Goal: Task Accomplishment & Management: Complete application form

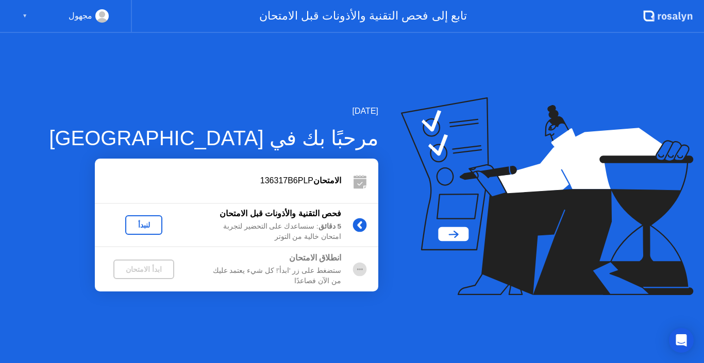
click at [416, 308] on div "[DATE] مرحبًا بك في [PERSON_NAME] 136317B6PLP فحص التقنية والأذونات قبل الامتحا…" at bounding box center [352, 198] width 704 height 330
click at [143, 227] on div "لنبدأ" at bounding box center [143, 225] width 29 height 8
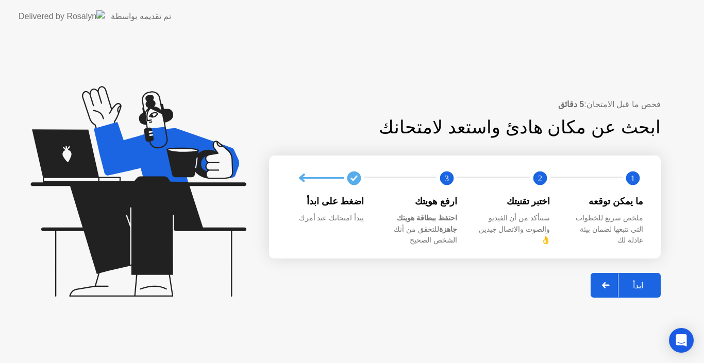
click at [636, 281] on div "ابدأ" at bounding box center [638, 286] width 39 height 10
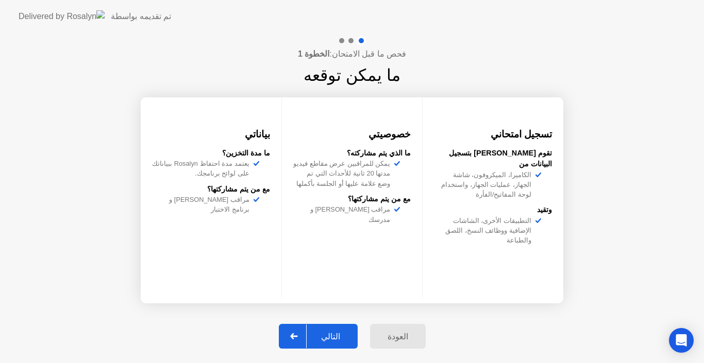
click at [324, 336] on div "التالي" at bounding box center [331, 337] width 48 height 10
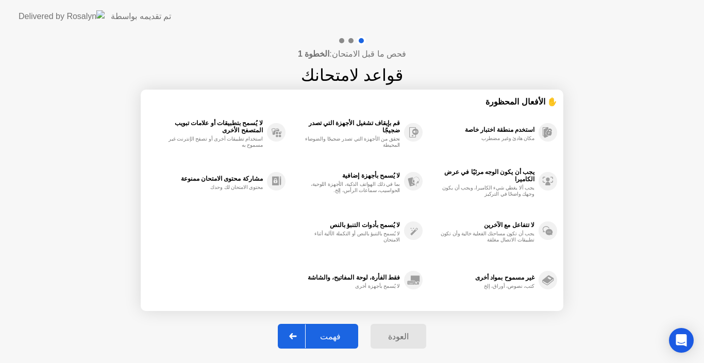
click at [324, 336] on div "فهمت" at bounding box center [330, 337] width 49 height 10
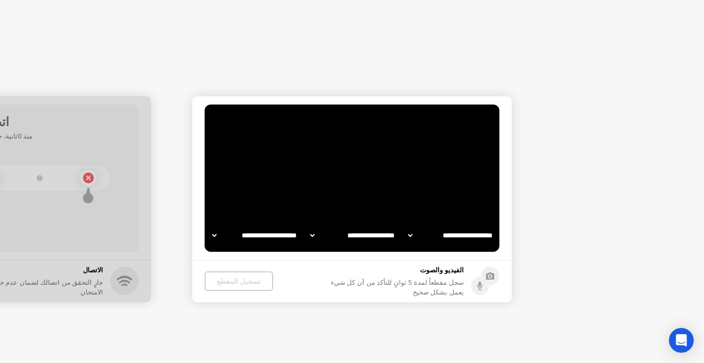
select select "**********"
select select "*******"
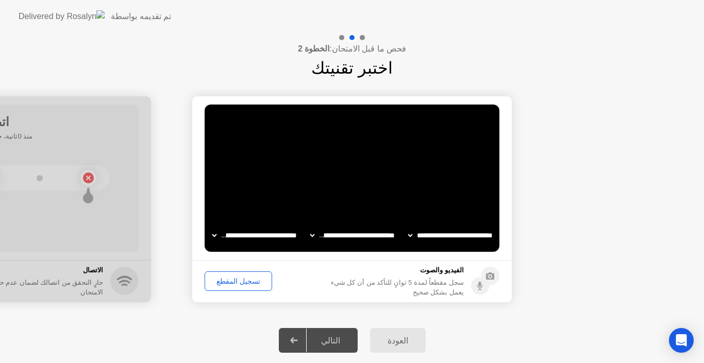
click at [334, 342] on div "التالي" at bounding box center [331, 341] width 48 height 10
click at [239, 278] on div "تسجيل المقطع" at bounding box center [238, 281] width 60 height 8
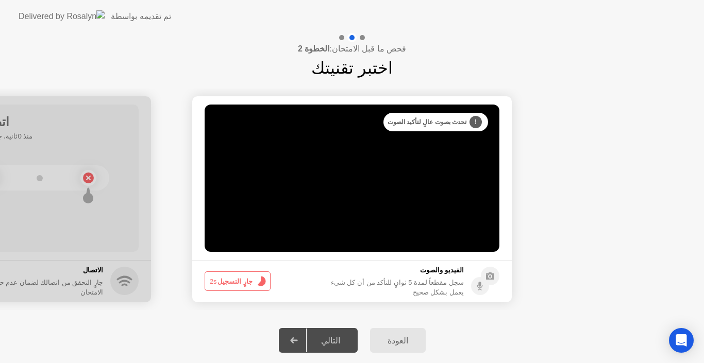
click at [239, 278] on button "جارٍ التسجيل 2s" at bounding box center [238, 282] width 66 height 20
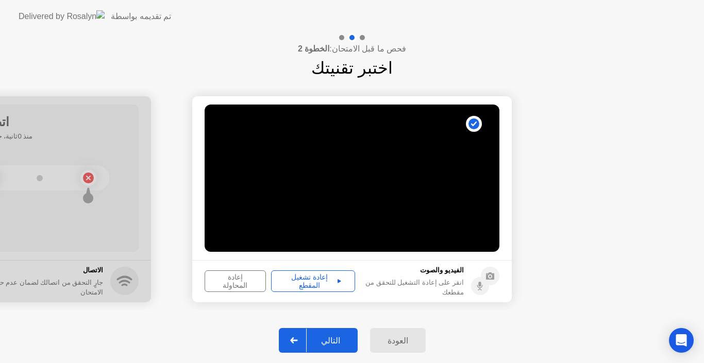
click at [304, 279] on div "إعادة تشغيل المقطع" at bounding box center [313, 281] width 77 height 16
click at [335, 339] on div "التالي" at bounding box center [331, 341] width 48 height 10
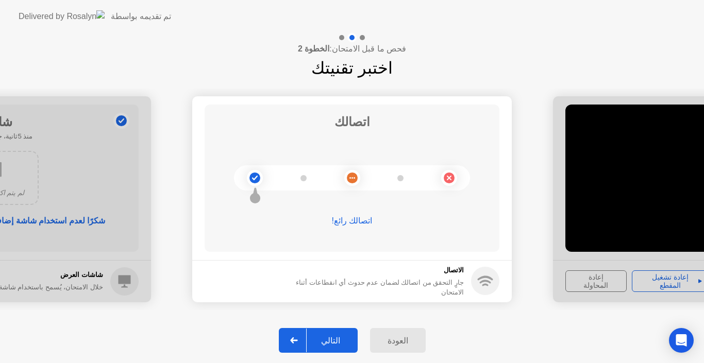
click at [335, 339] on div "التالي" at bounding box center [331, 341] width 48 height 10
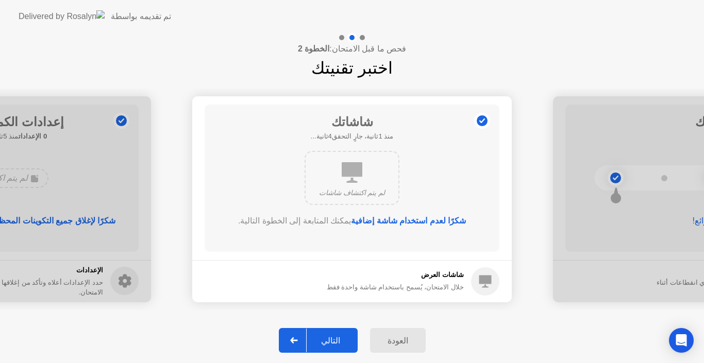
click at [335, 339] on div "التالي" at bounding box center [331, 341] width 48 height 10
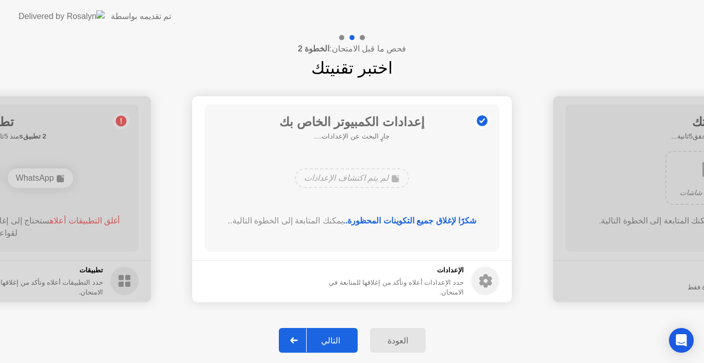
click at [338, 336] on div "التالي" at bounding box center [331, 341] width 48 height 10
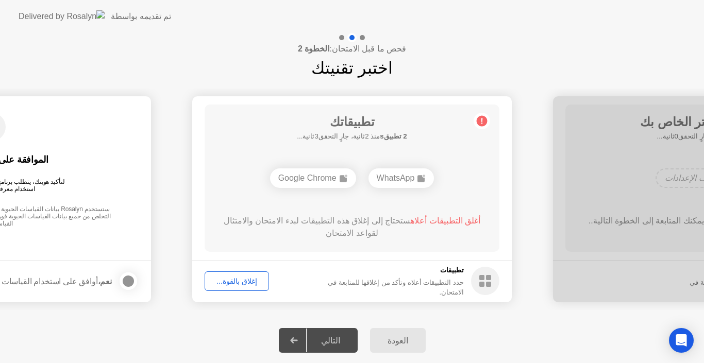
click at [231, 277] on div "إغلاق بالقوة..." at bounding box center [236, 281] width 57 height 8
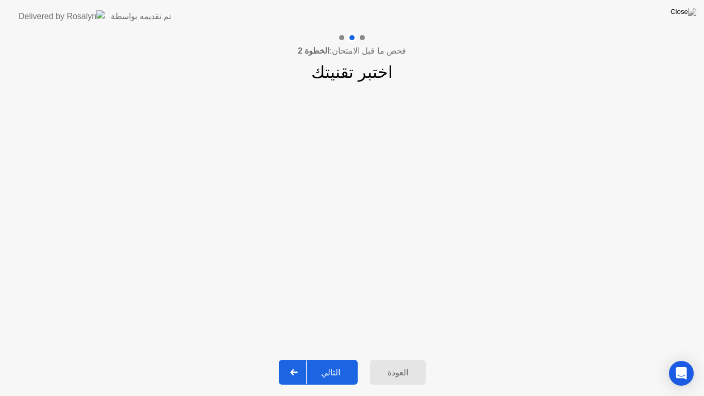
click at [335, 363] on div "التالي" at bounding box center [331, 373] width 48 height 10
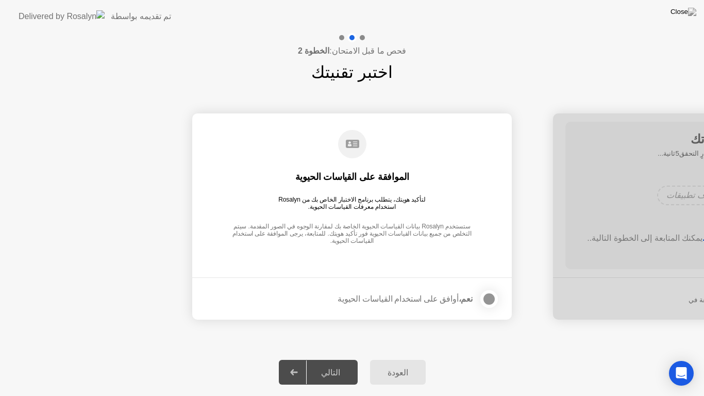
click at [488, 295] on div at bounding box center [489, 299] width 12 height 12
click at [331, 363] on div "التالي" at bounding box center [331, 373] width 48 height 10
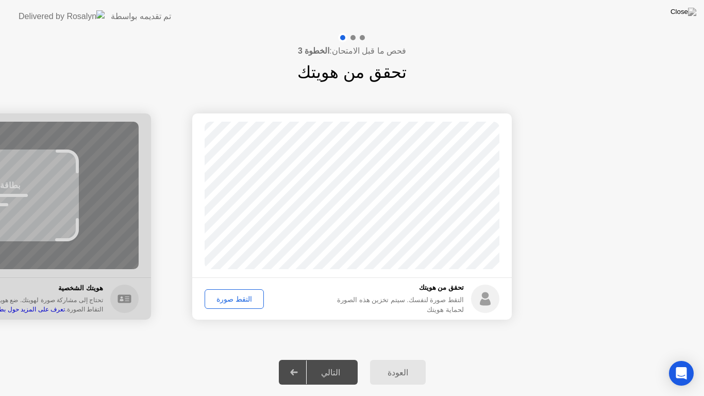
click at [229, 295] on div "التقط صورة" at bounding box center [234, 299] width 52 height 8
click at [335, 363] on button "التالي" at bounding box center [318, 372] width 79 height 25
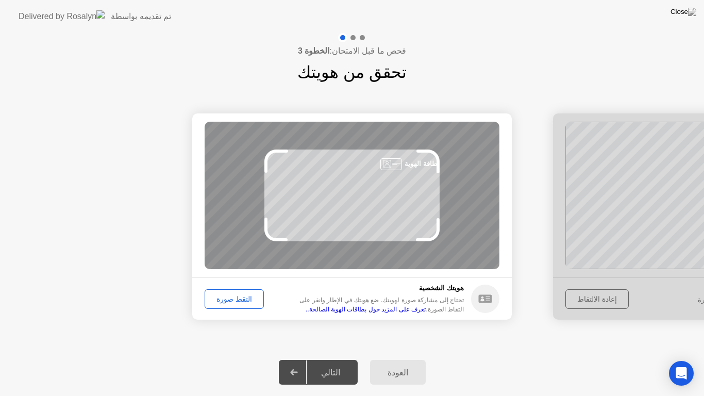
click at [232, 295] on div "التقط صورة" at bounding box center [234, 299] width 52 height 8
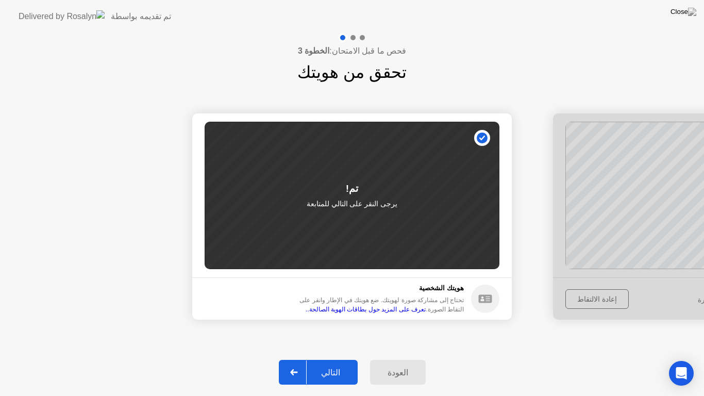
click at [331, 363] on div "التالي" at bounding box center [331, 373] width 48 height 10
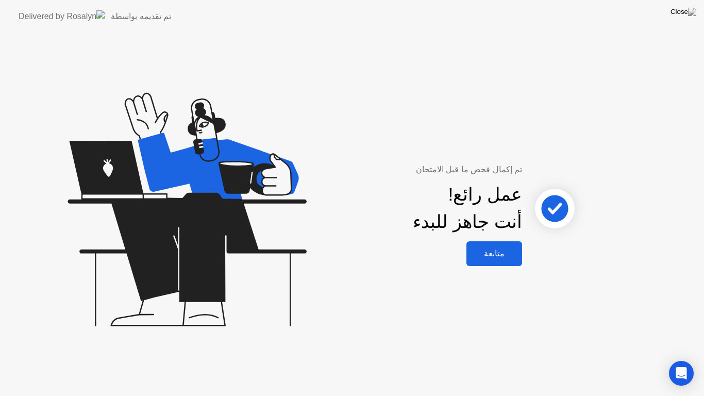
click at [498, 248] on div "متابعة" at bounding box center [494, 253] width 49 height 10
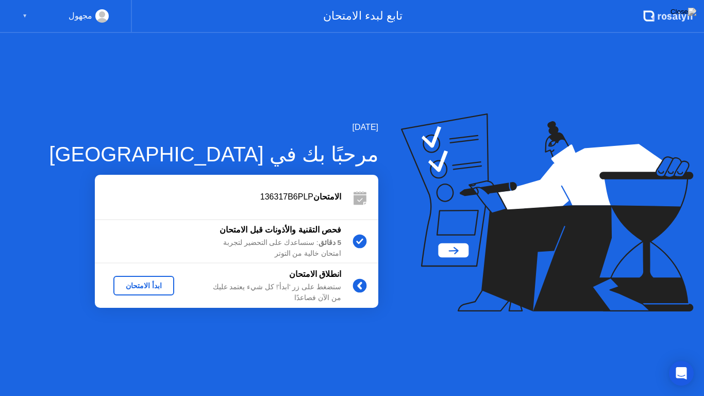
click at [143, 283] on div "ابدأ الامتحان" at bounding box center [144, 285] width 53 height 8
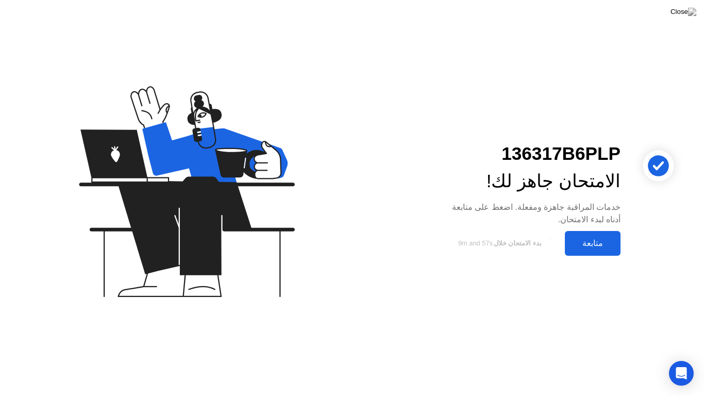
click at [591, 240] on div "متابعة" at bounding box center [592, 243] width 49 height 10
